Goal: Information Seeking & Learning: Learn about a topic

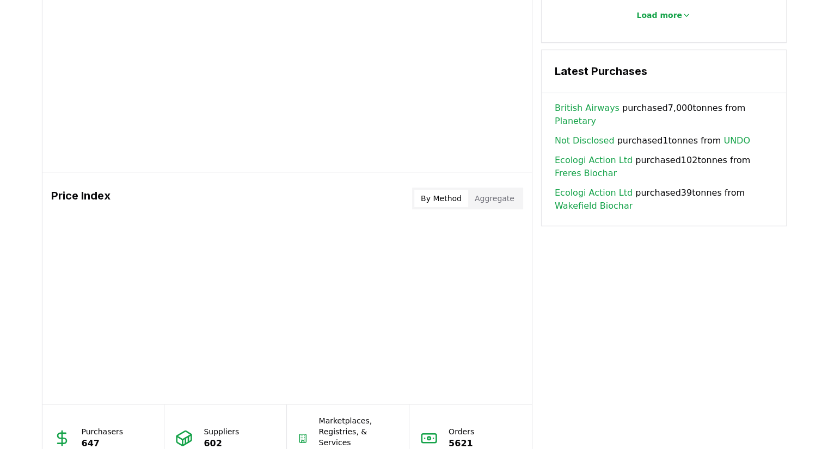
scroll to position [816, 0]
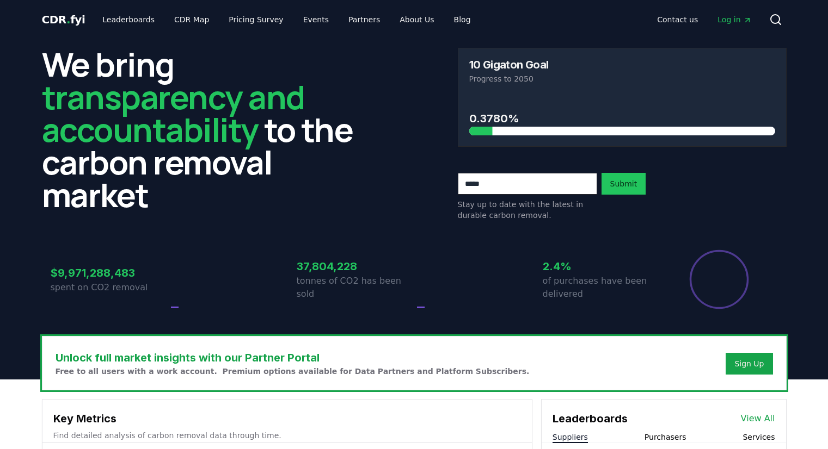
scroll to position [816, 0]
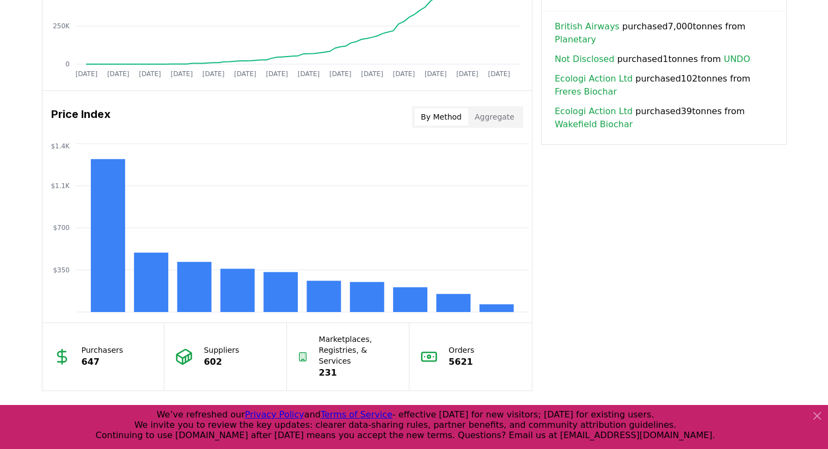
drag, startPoint x: 485, startPoint y: 122, endPoint x: 470, endPoint y: 120, distance: 14.9
click at [485, 122] on button "Aggregate" at bounding box center [494, 116] width 53 height 17
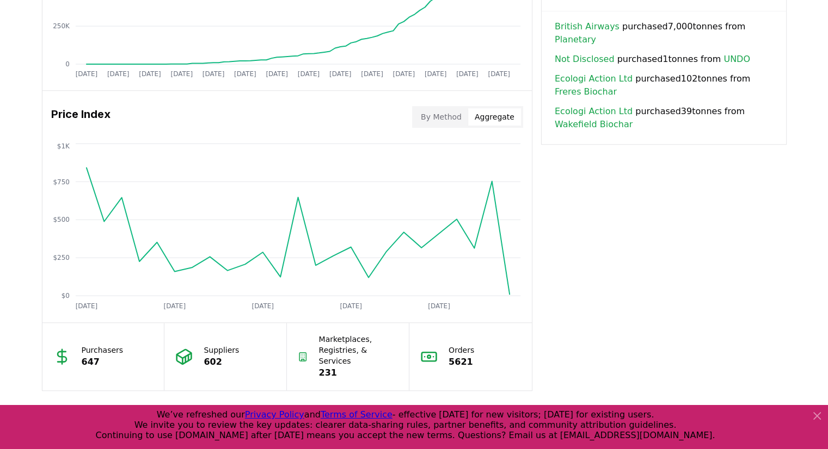
click at [431, 106] on div "By Method Aggregate" at bounding box center [467, 117] width 111 height 22
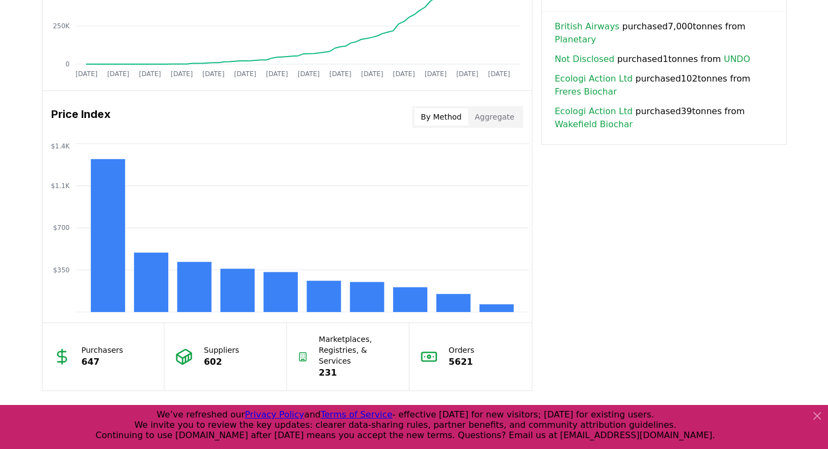
click at [435, 116] on button "By Method" at bounding box center [441, 116] width 54 height 17
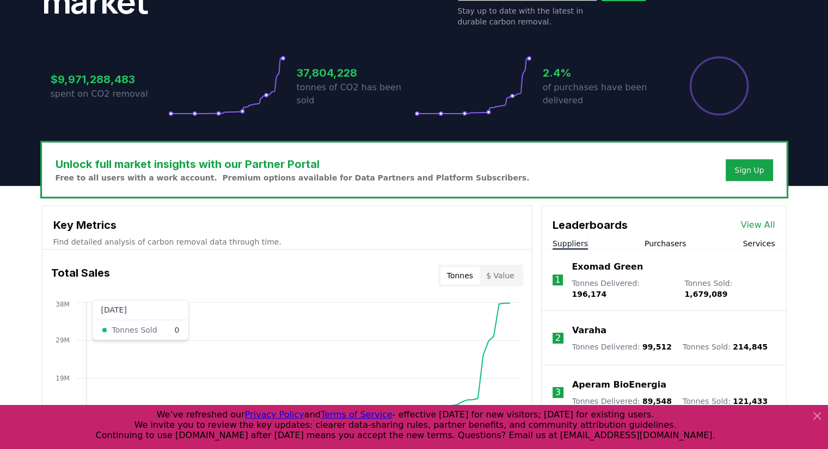
scroll to position [0, 0]
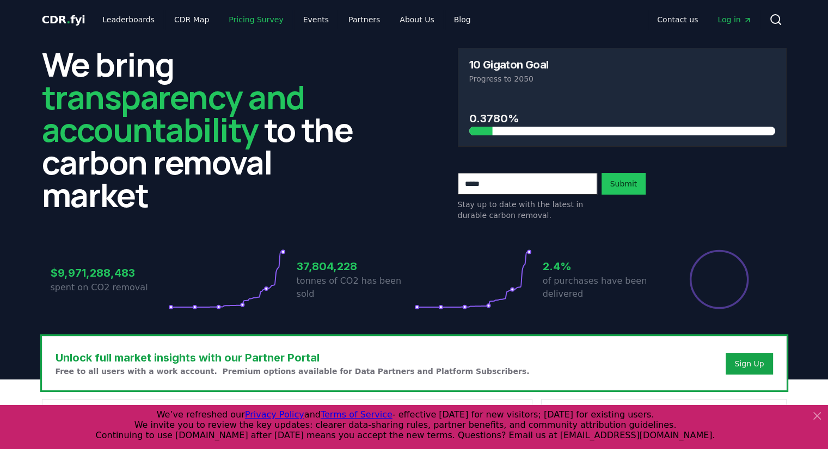
click at [250, 21] on link "Pricing Survey" at bounding box center [256, 20] width 72 height 20
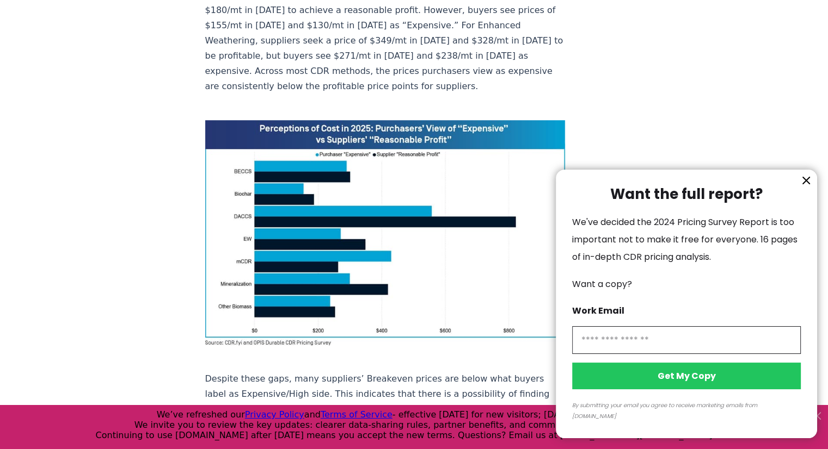
scroll to position [961, 0]
